Goal: Task Accomplishment & Management: Use online tool/utility

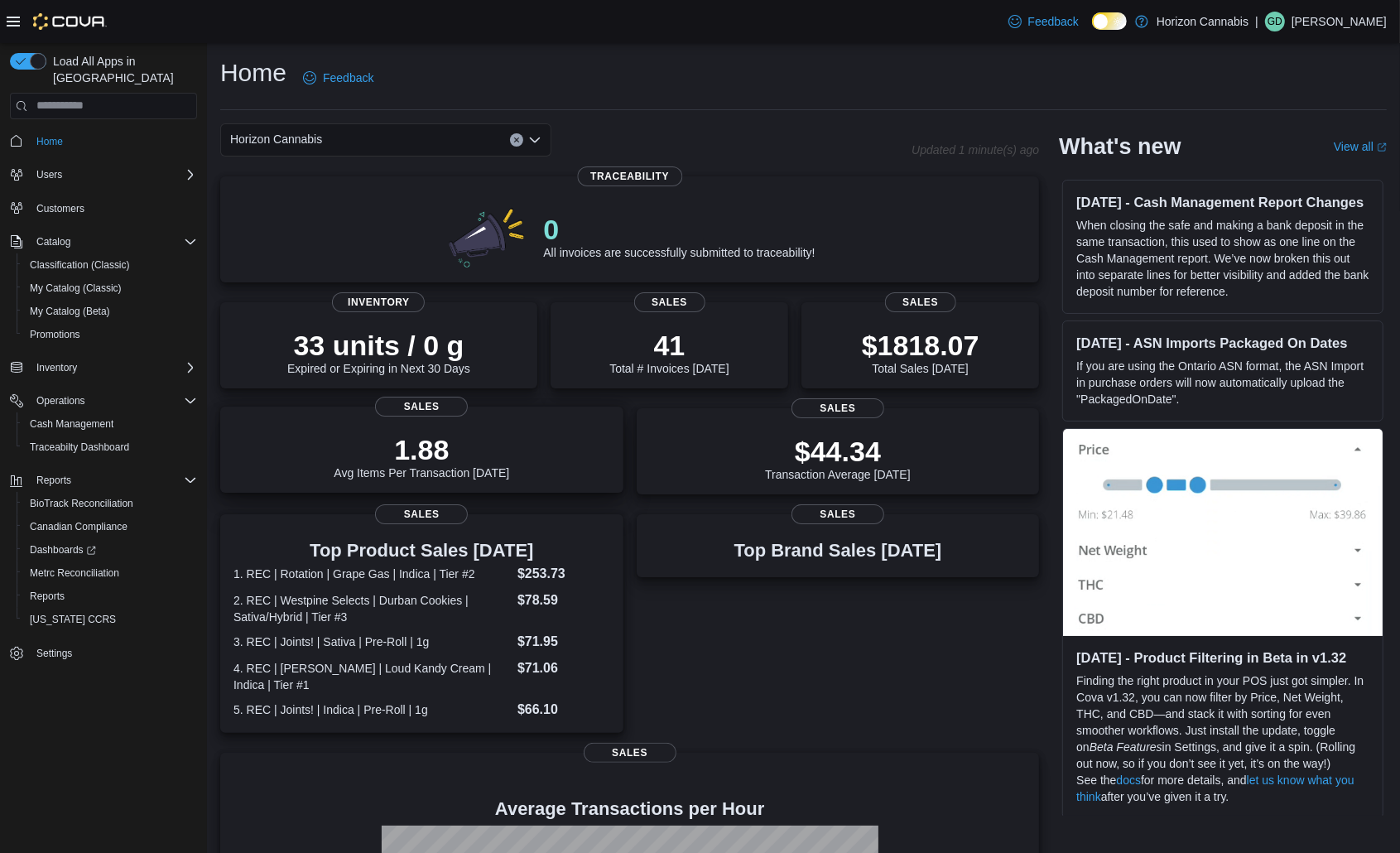
scroll to position [248, 0]
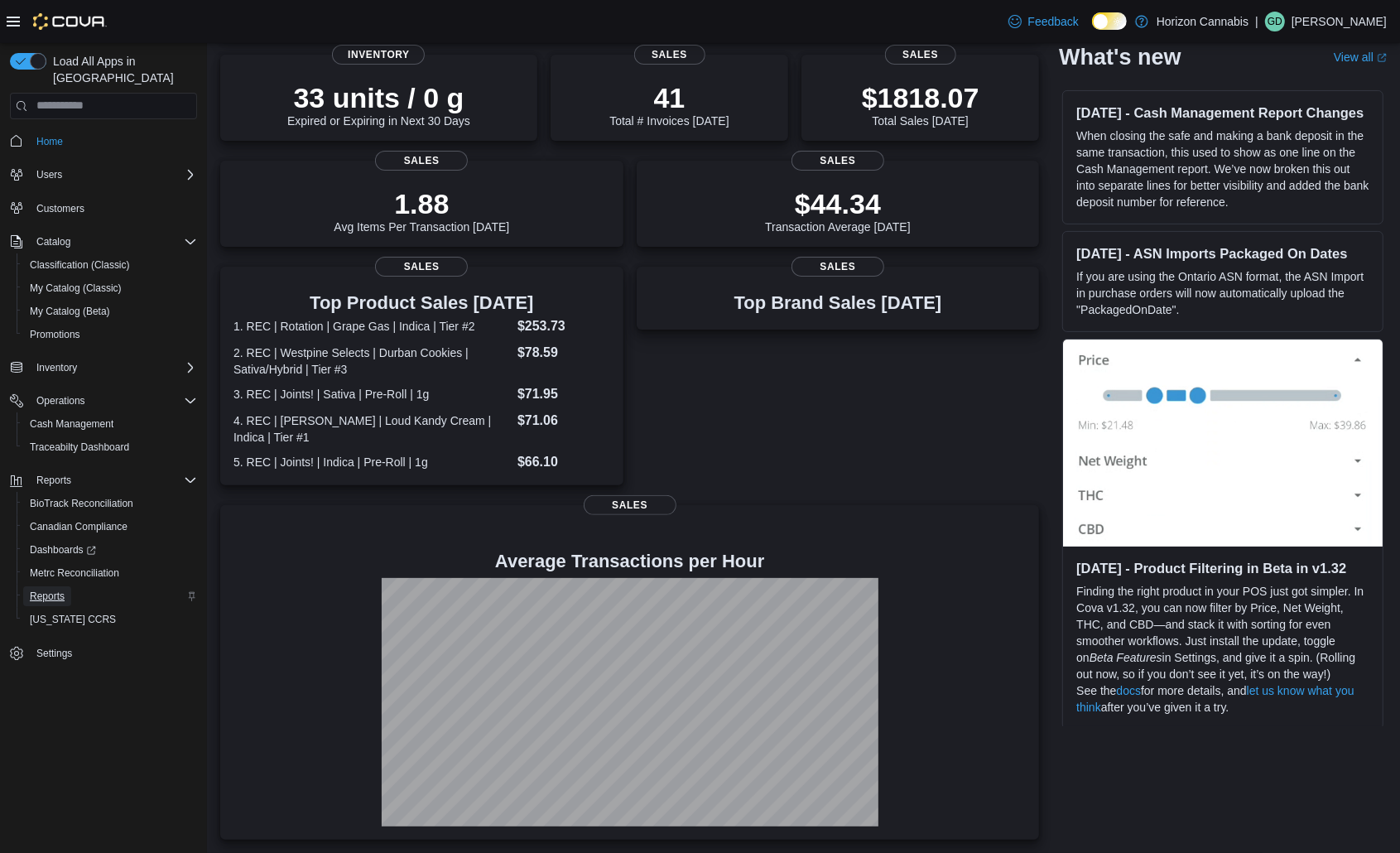
click at [30, 590] on span "Reports" at bounding box center [47, 596] width 35 height 13
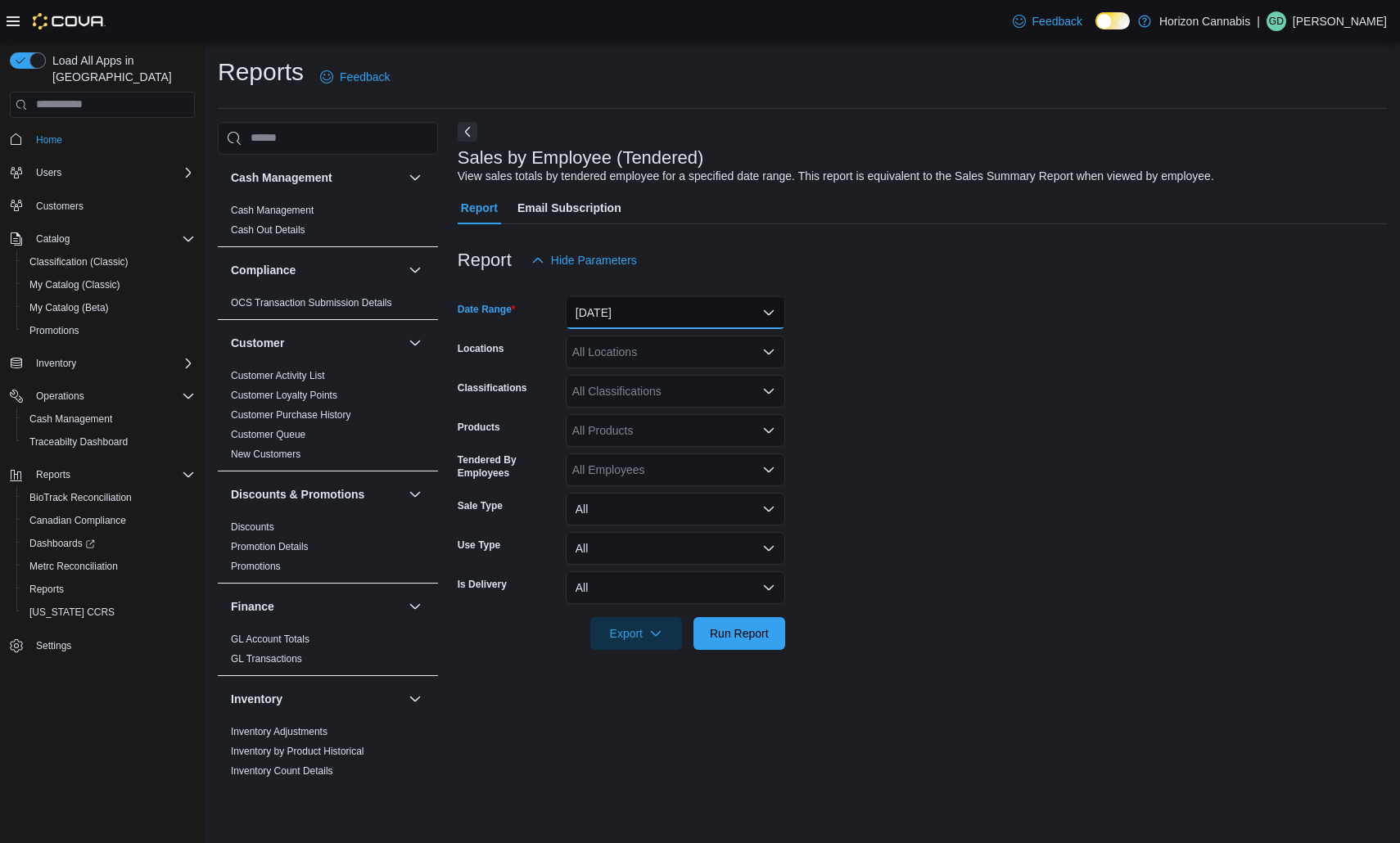
click at [664, 314] on button "Yesterday" at bounding box center [675, 313] width 219 height 33
click at [903, 466] on form "Date Range Yesterday Locations All Locations Classifications All Classification…" at bounding box center [922, 463] width 929 height 373
click at [745, 640] on span "Run Report" at bounding box center [739, 633] width 72 height 33
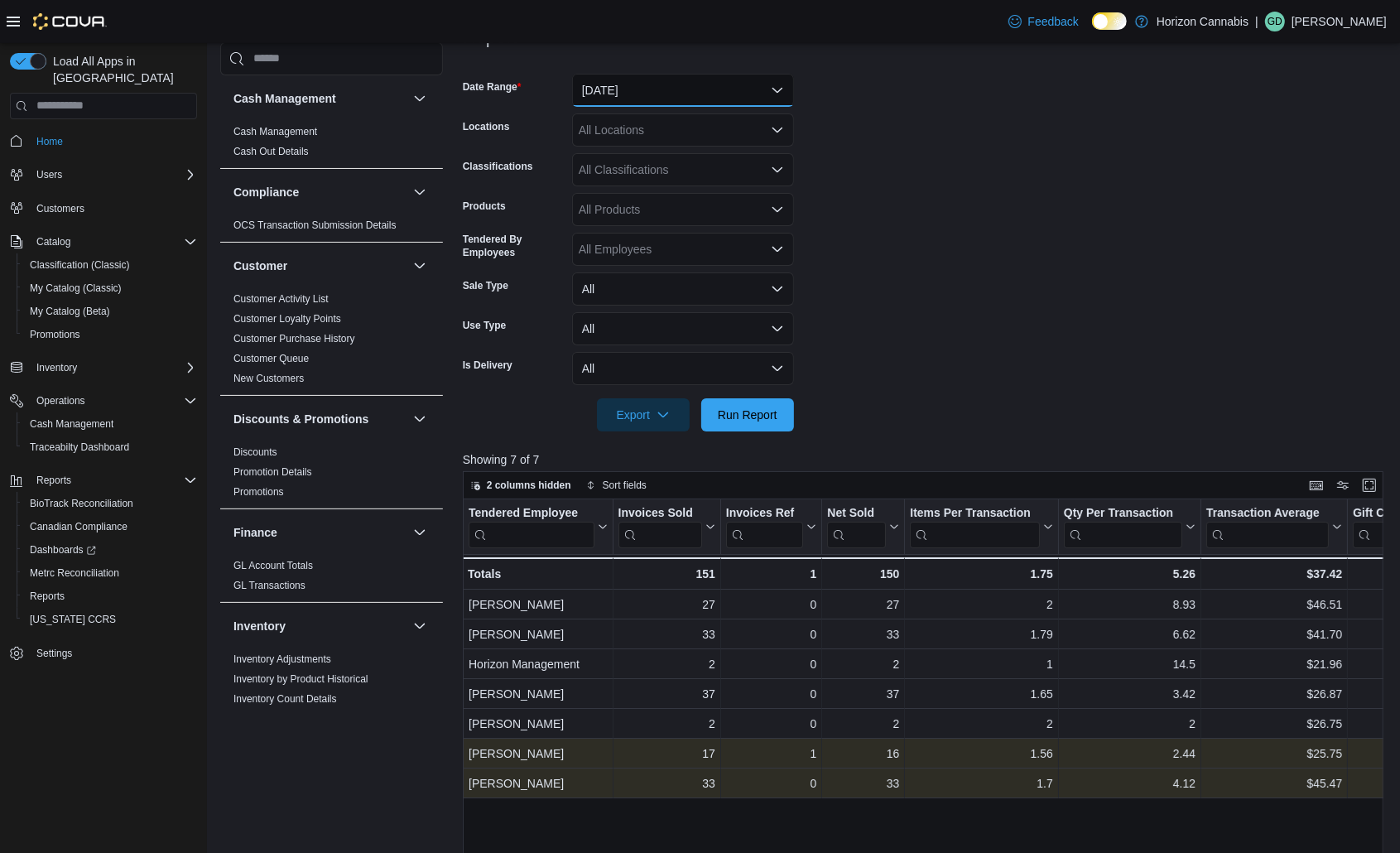
click at [651, 98] on button "Yesterday" at bounding box center [683, 90] width 222 height 33
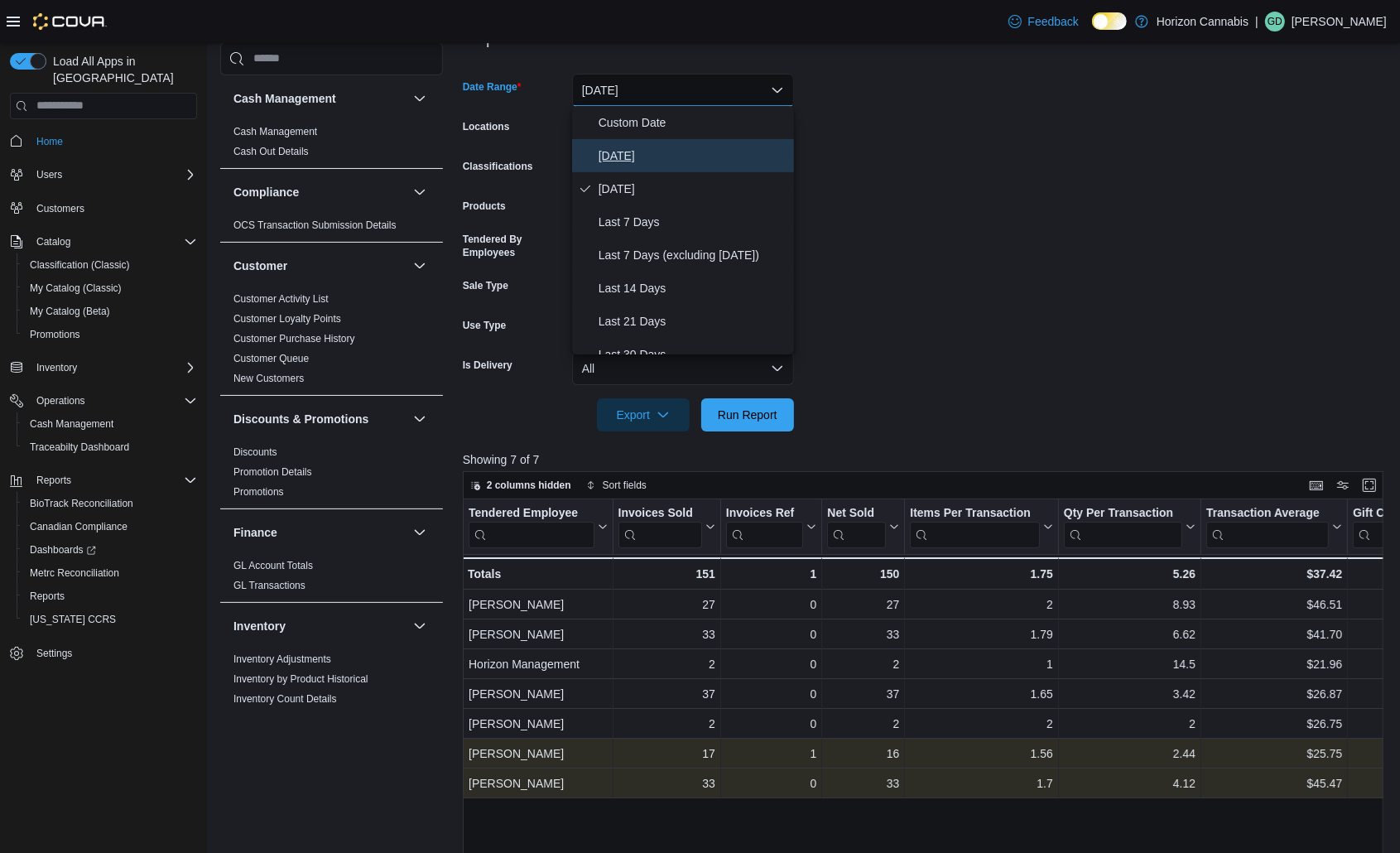
click at [625, 162] on span "Today" at bounding box center [693, 156] width 189 height 20
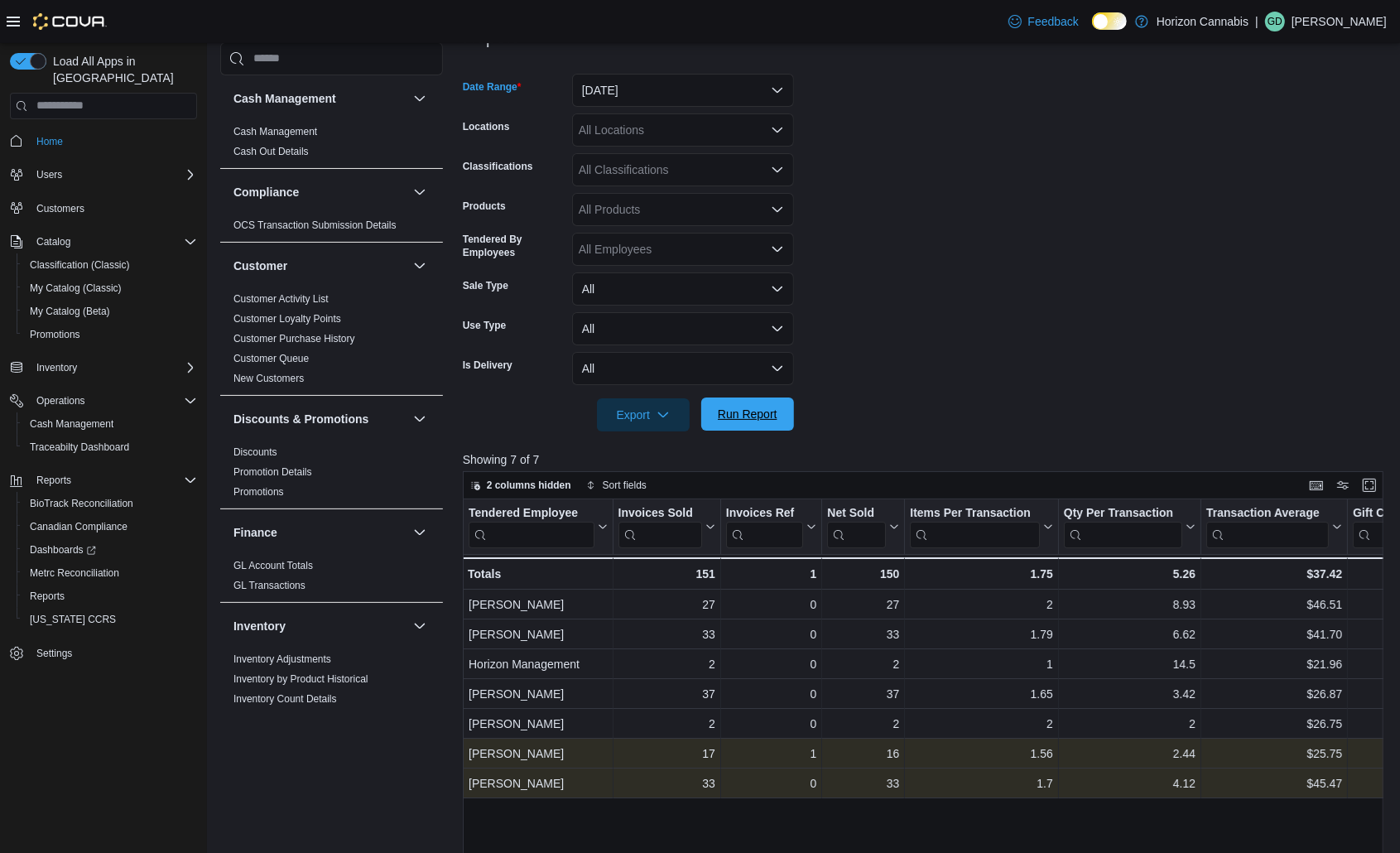
click at [734, 410] on span "Run Report" at bounding box center [748, 414] width 60 height 17
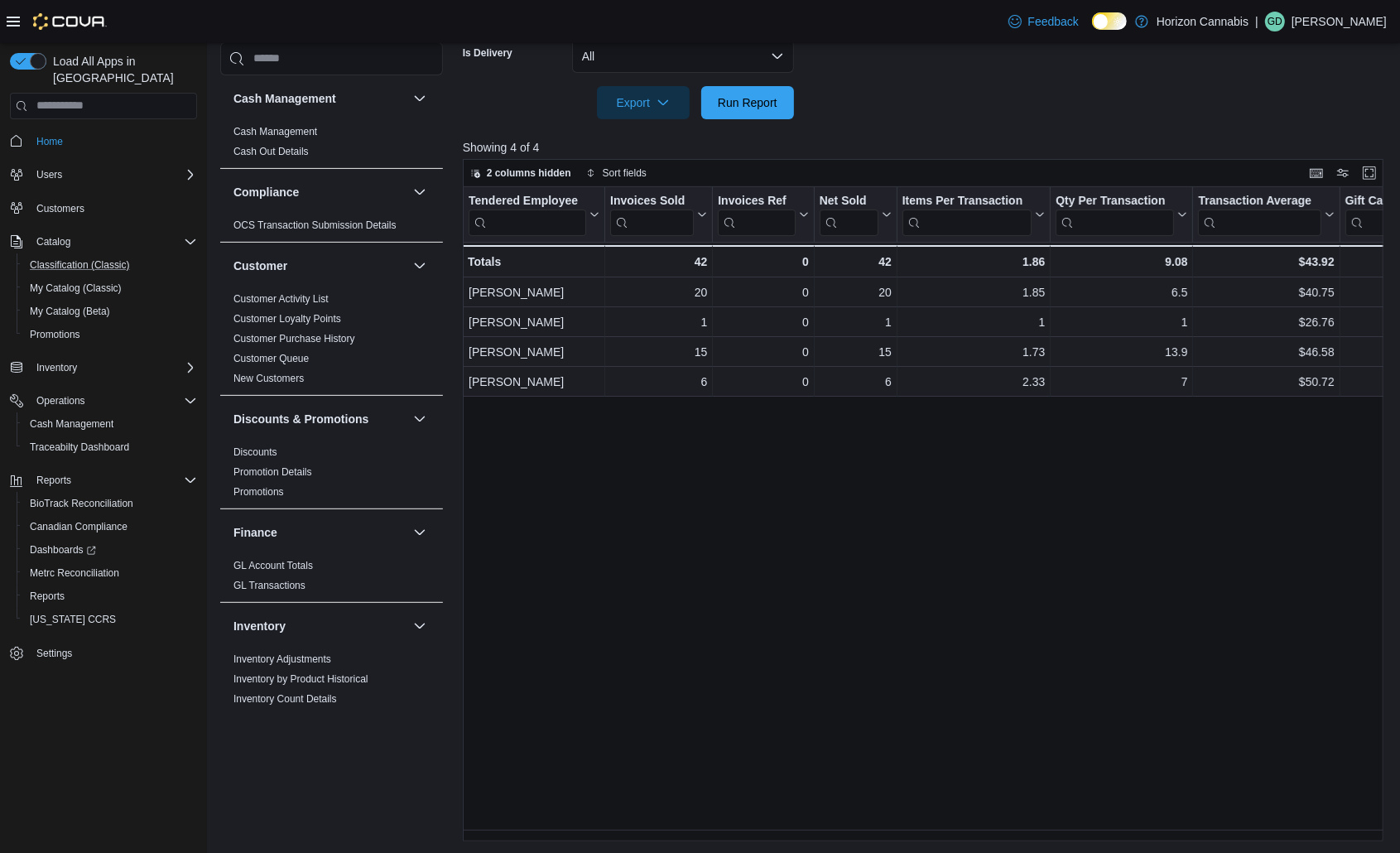
click at [122, 257] on button "Classification (Classic)" at bounding box center [110, 265] width 187 height 23
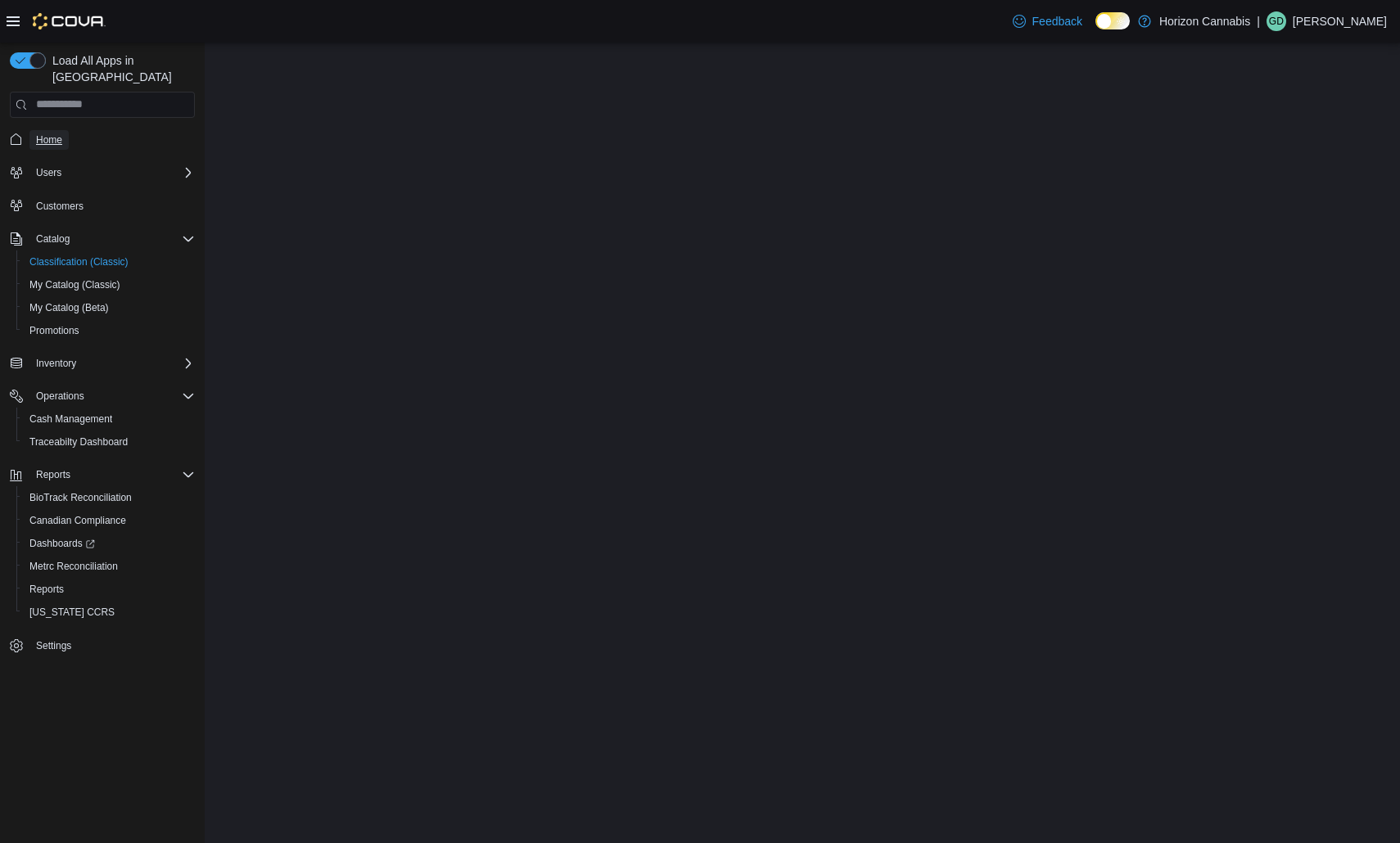
click at [50, 133] on span "Home" at bounding box center [49, 140] width 26 height 13
